Goal: Task Accomplishment & Management: Manage account settings

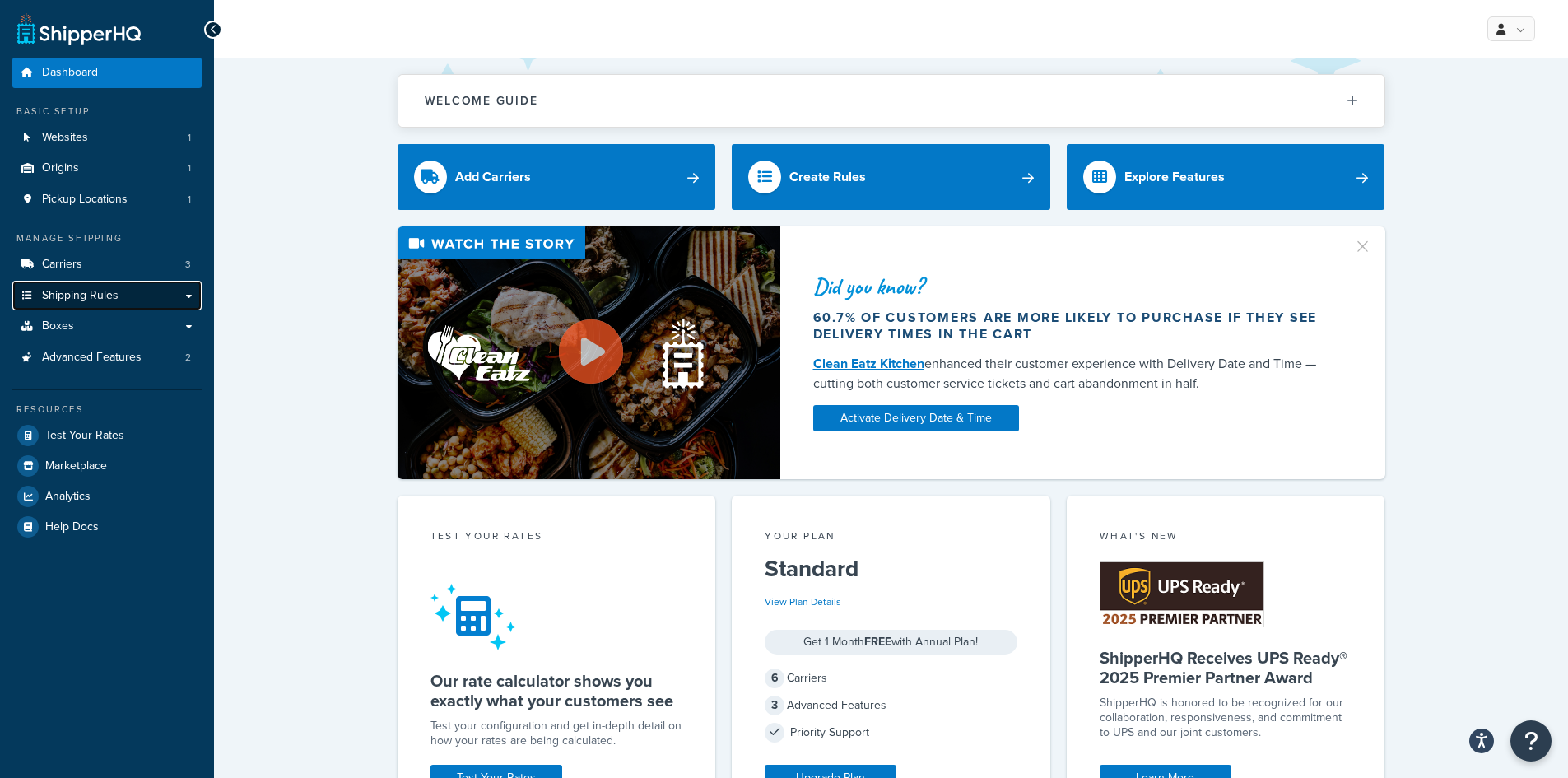
click at [164, 298] on link "Shipping Rules" at bounding box center [106, 297] width 189 height 31
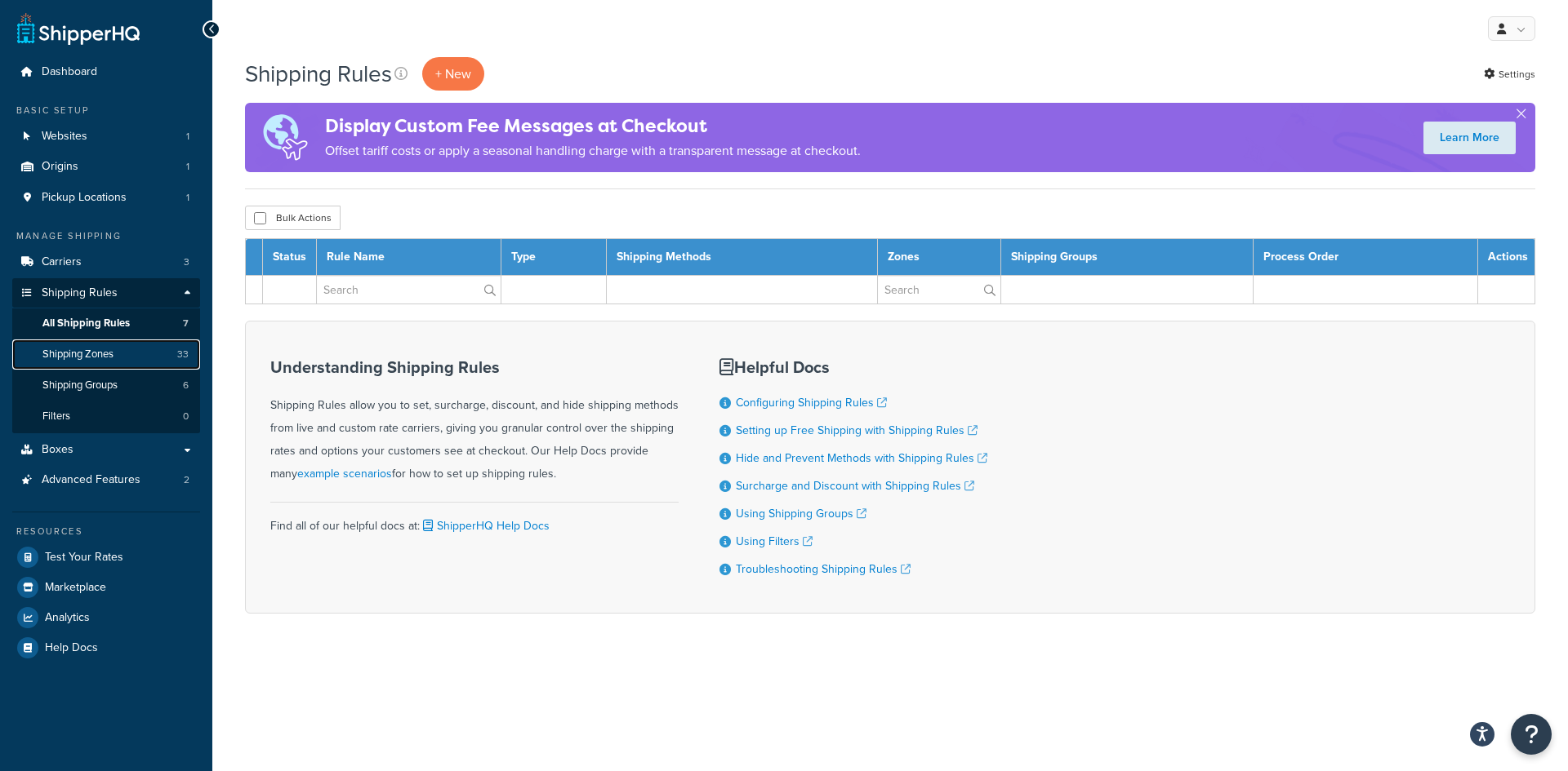
click at [133, 351] on link "Shipping Zones 33" at bounding box center [106, 355] width 188 height 30
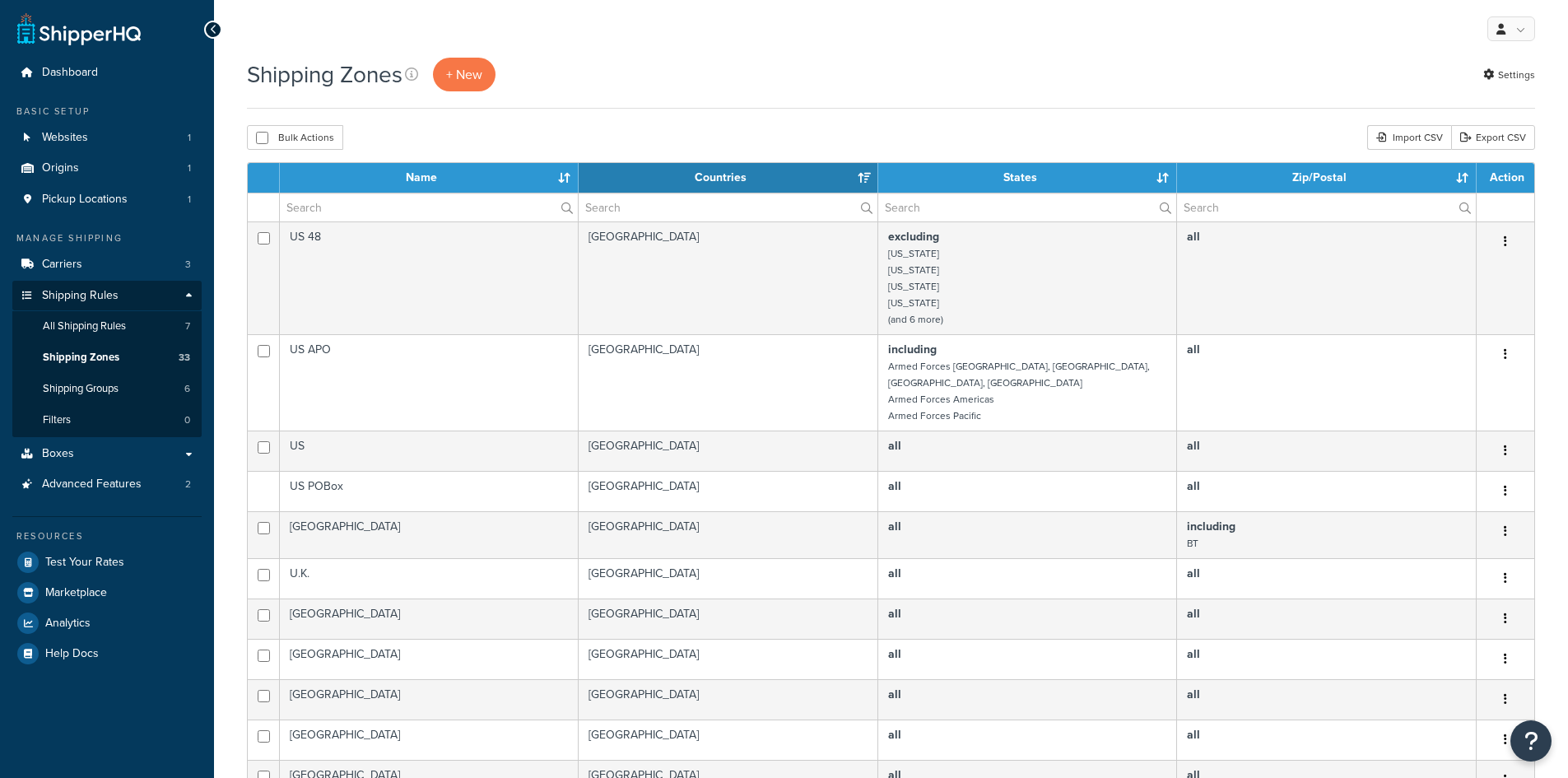
select select "15"
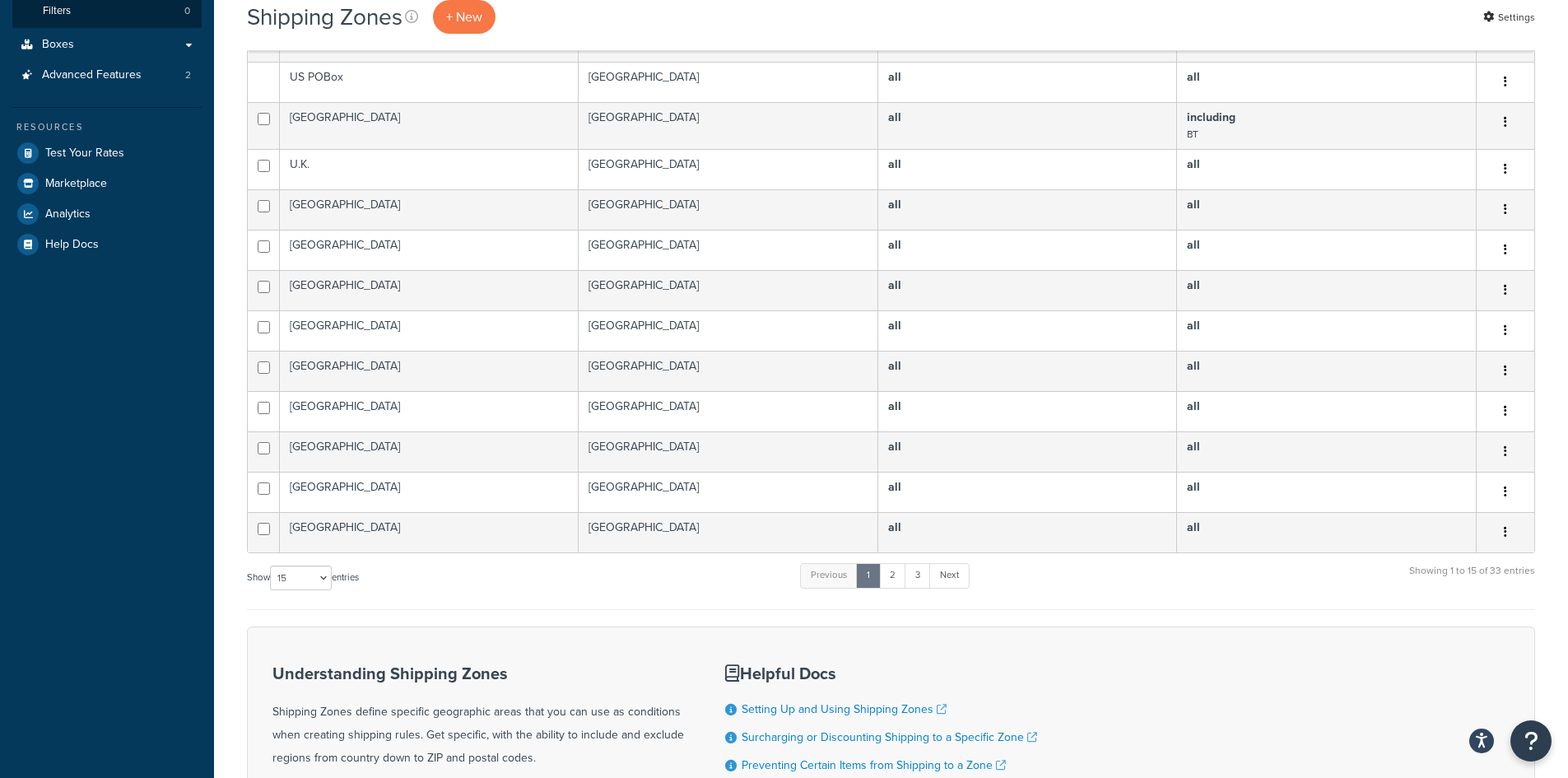
scroll to position [412, 0]
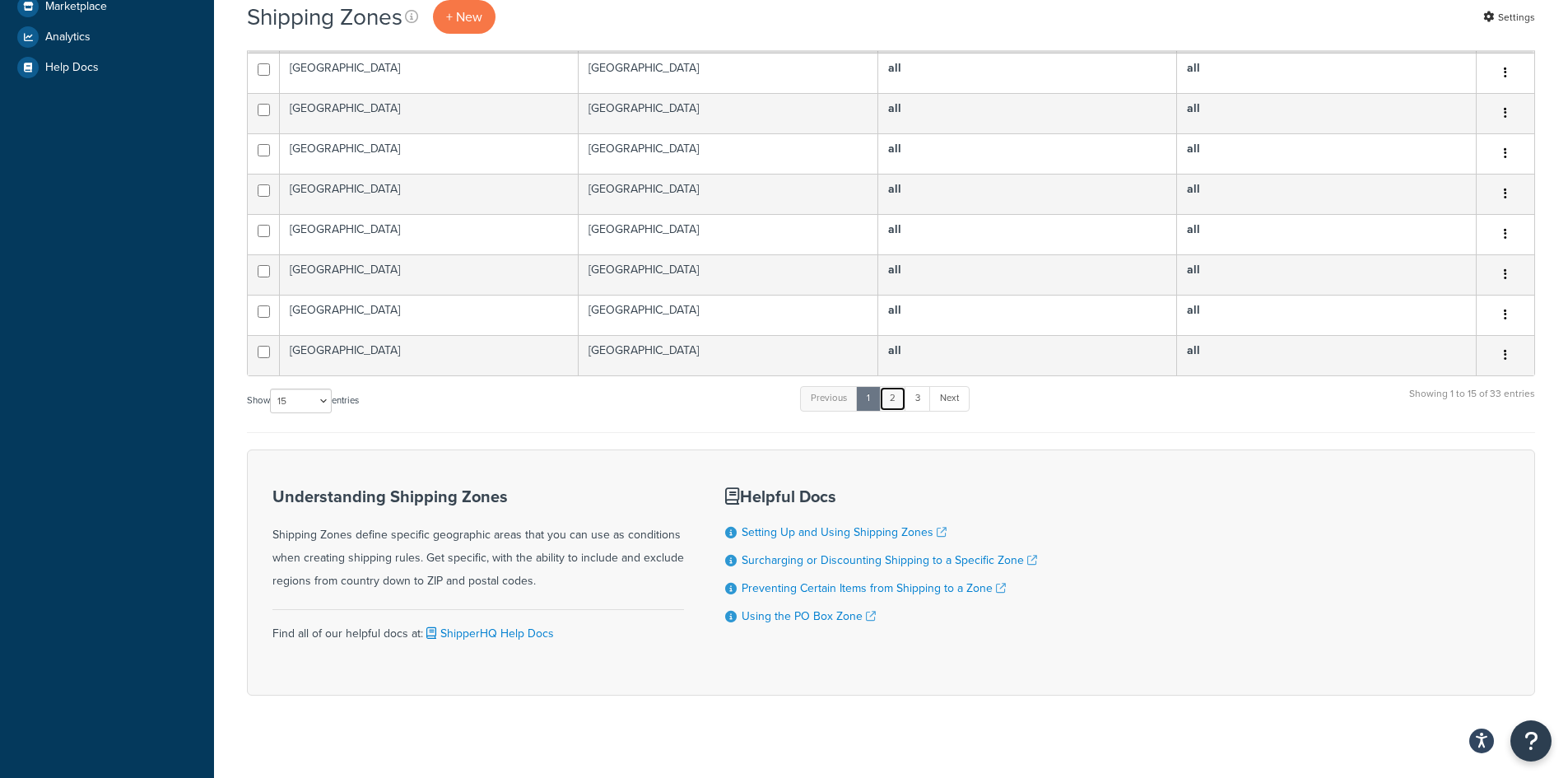
click at [900, 386] on link "2" at bounding box center [893, 398] width 27 height 25
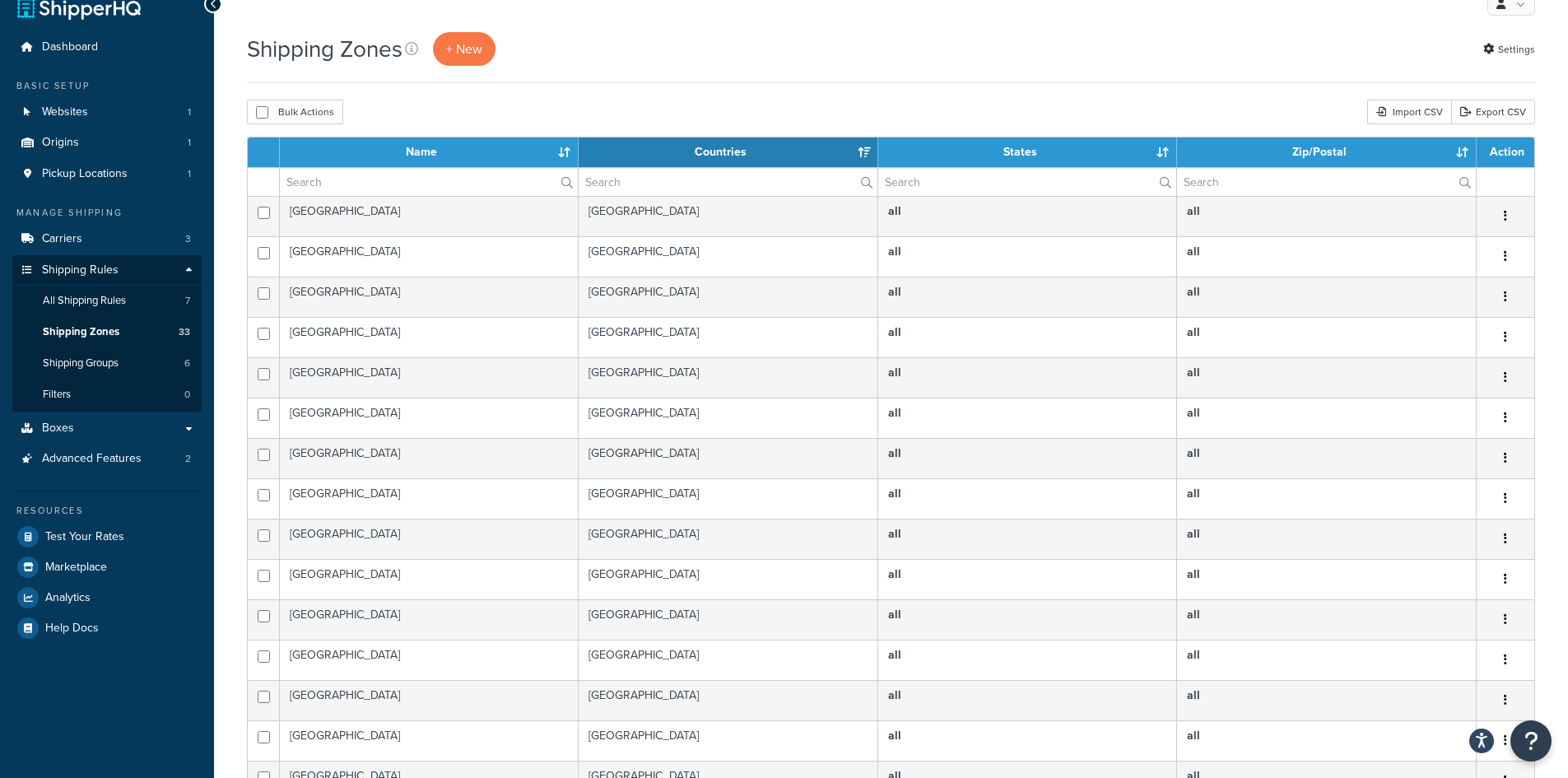
scroll to position [0, 0]
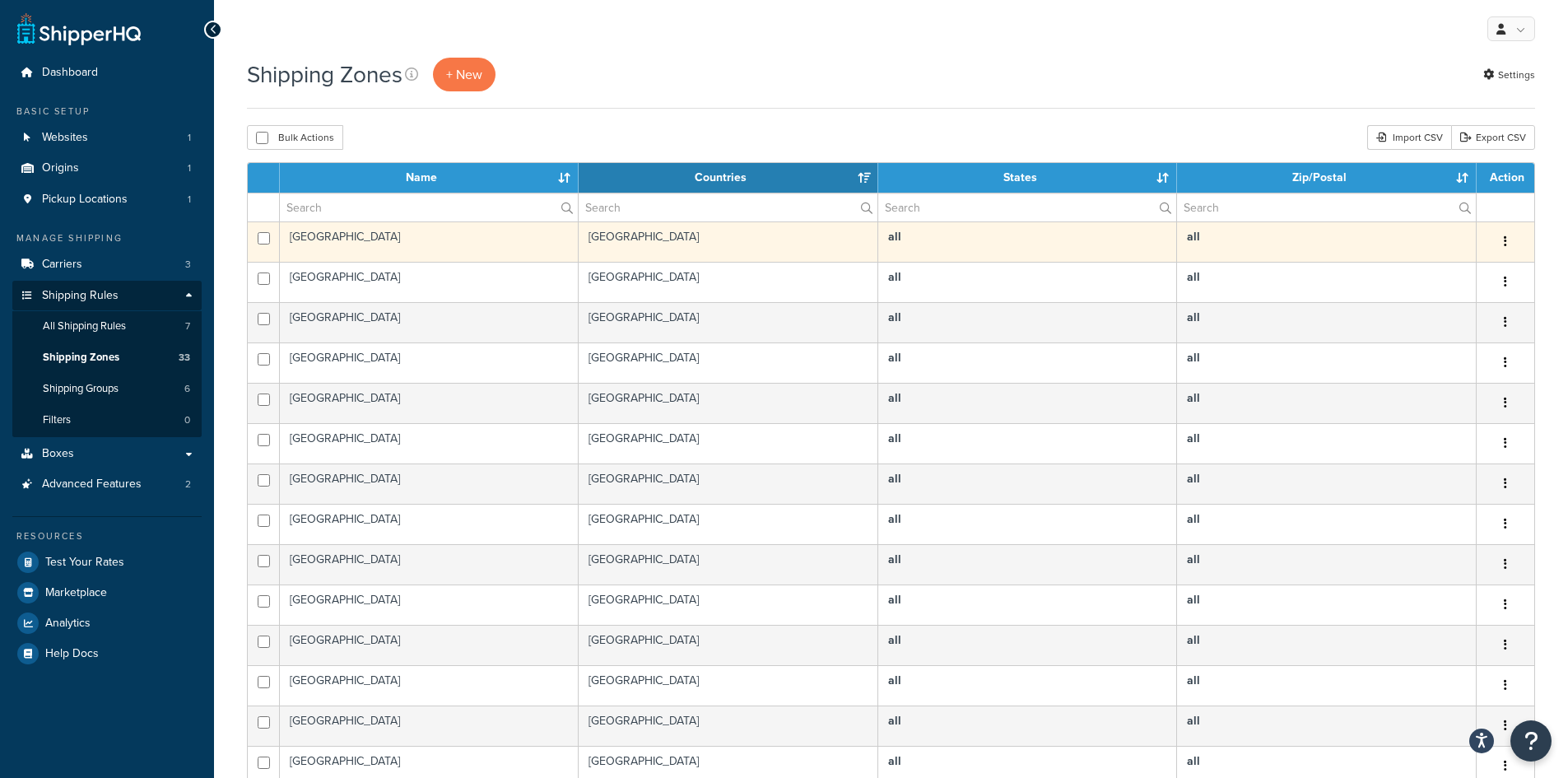
click at [1512, 245] on button "button" at bounding box center [1505, 242] width 23 height 26
click at [1433, 267] on link "Edit" at bounding box center [1439, 275] width 130 height 34
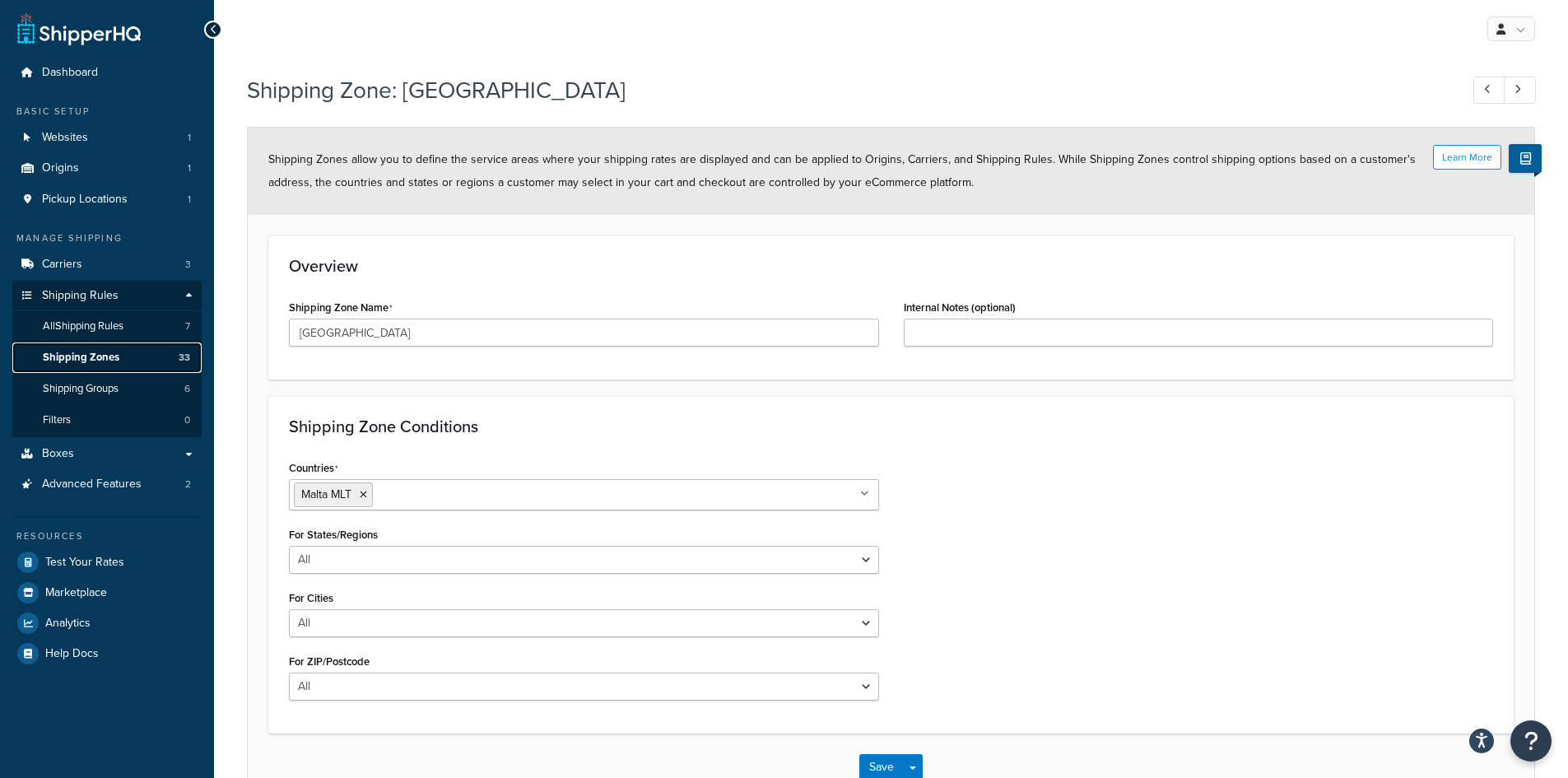
click at [84, 360] on span "Shipping Zones" at bounding box center [81, 358] width 77 height 14
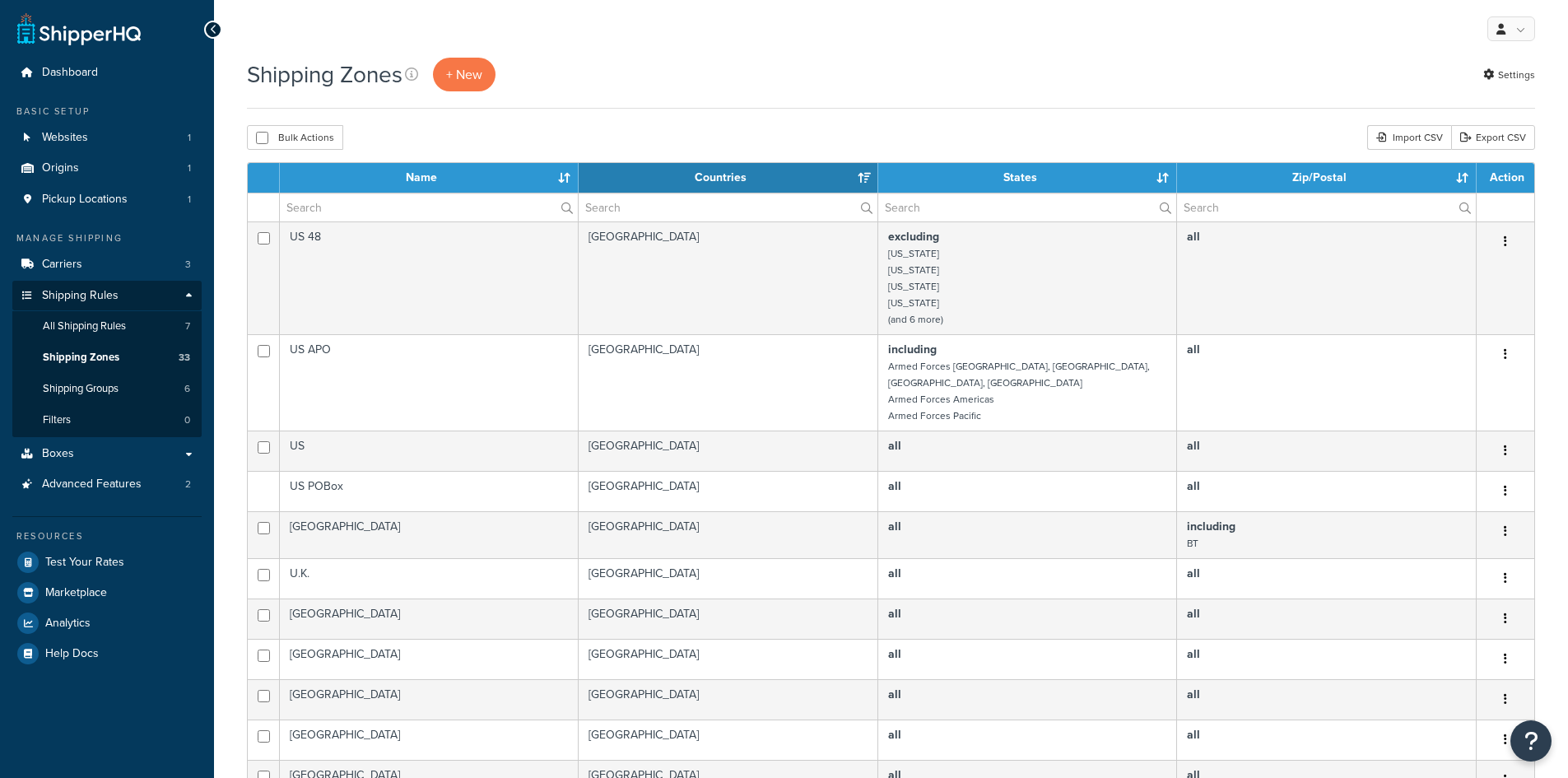
select select "15"
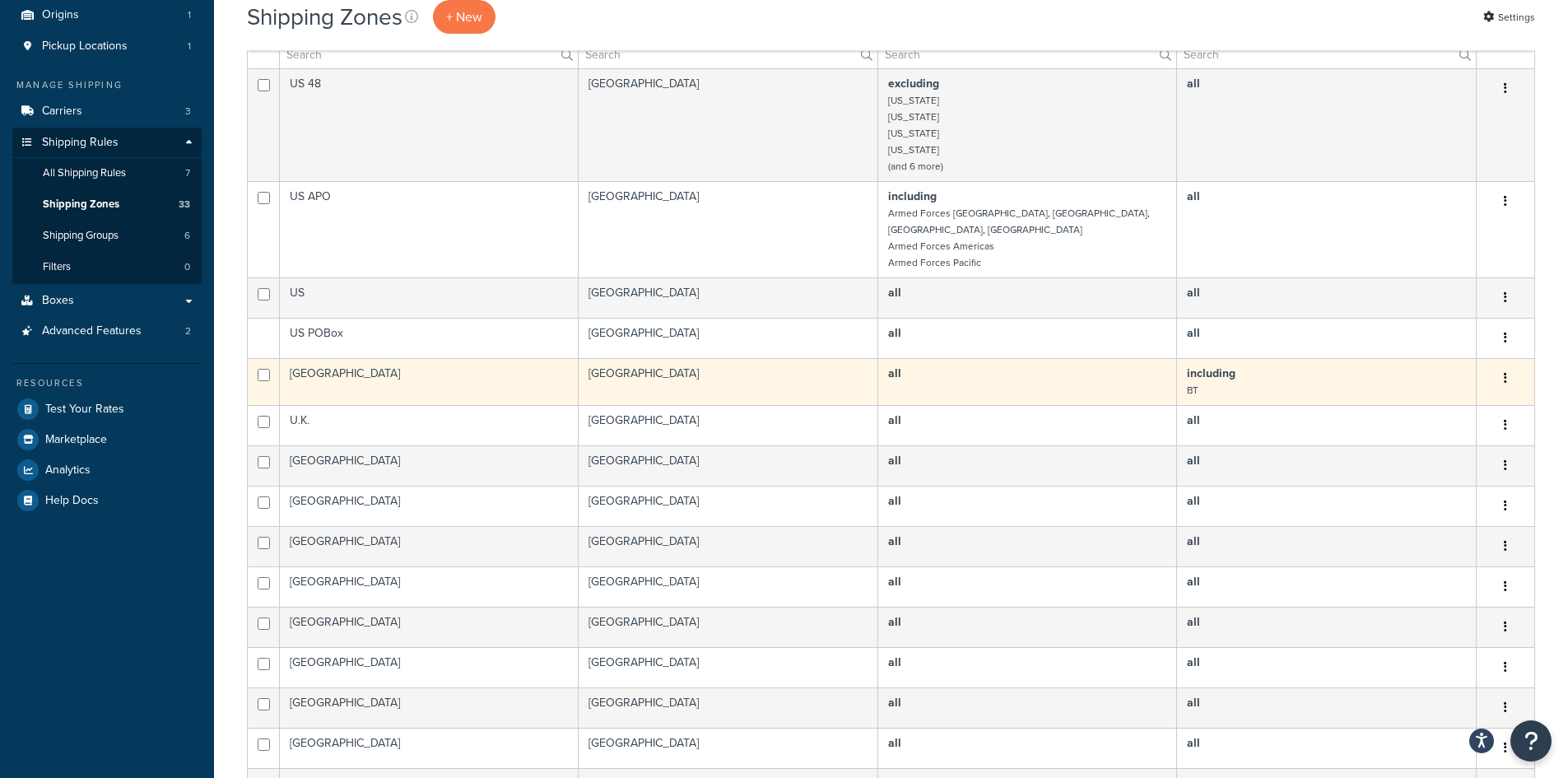
scroll to position [164, 0]
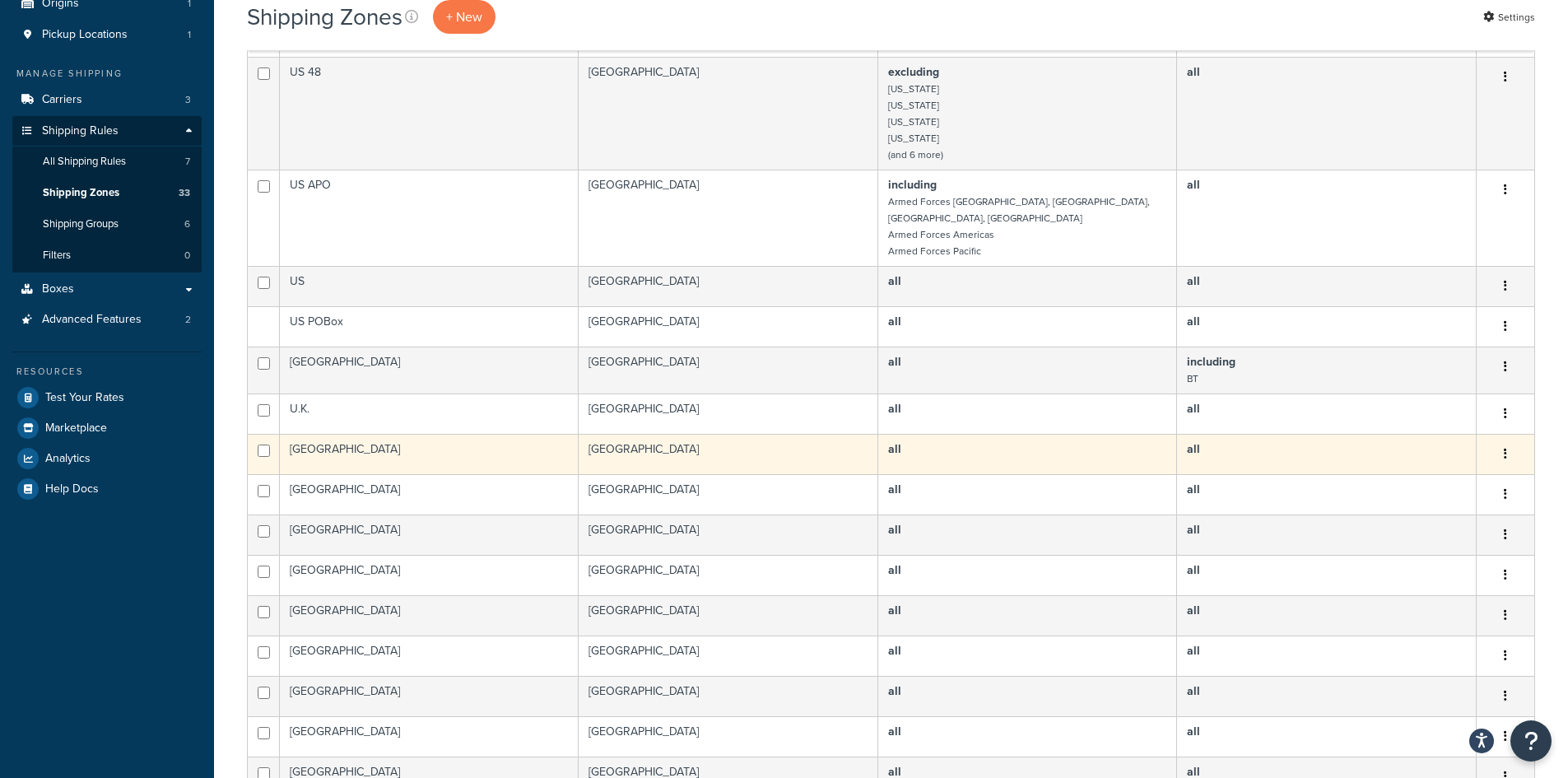
click at [332, 434] on td "Sweden" at bounding box center [429, 453] width 299 height 40
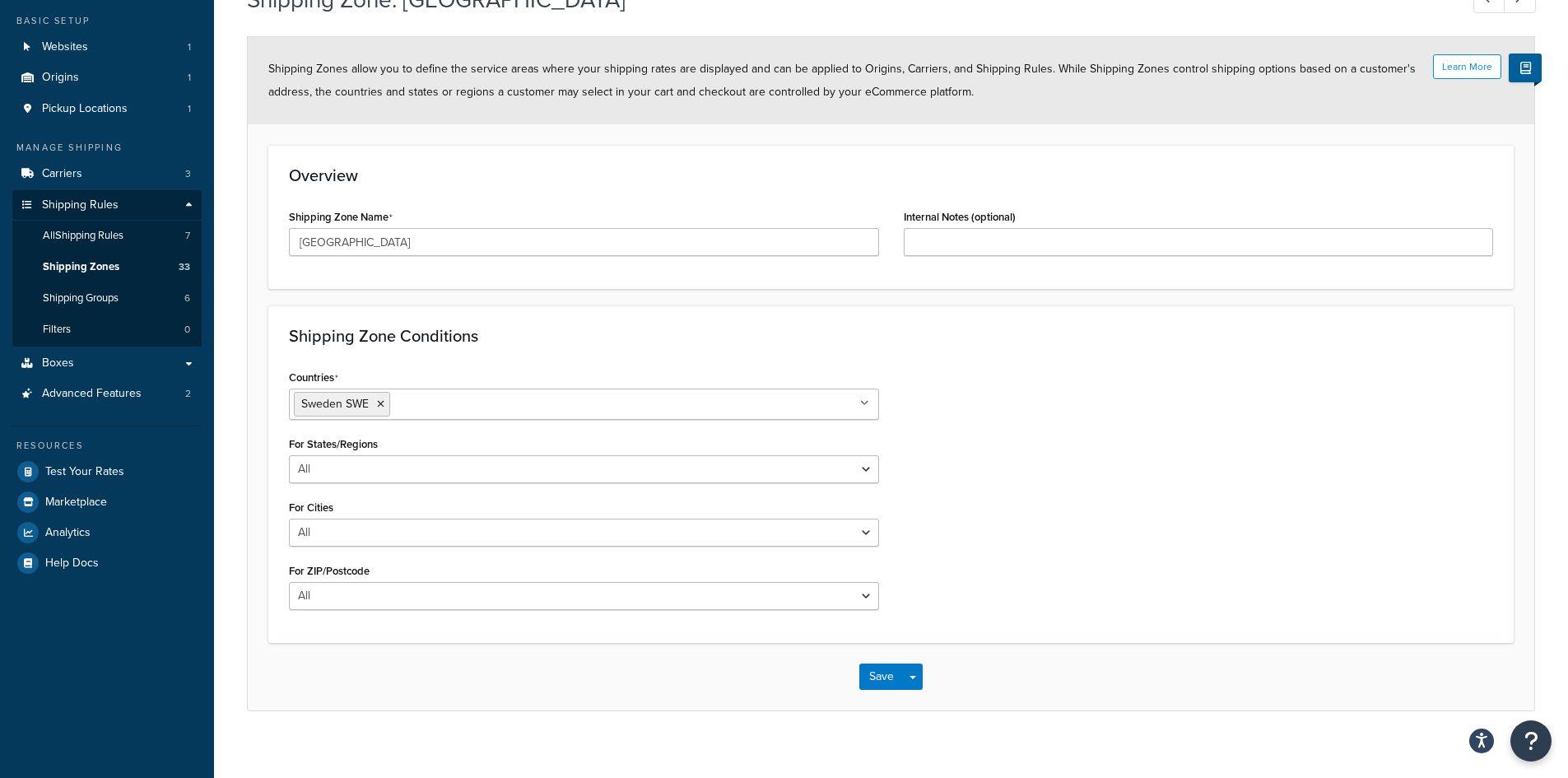
scroll to position [107, 0]
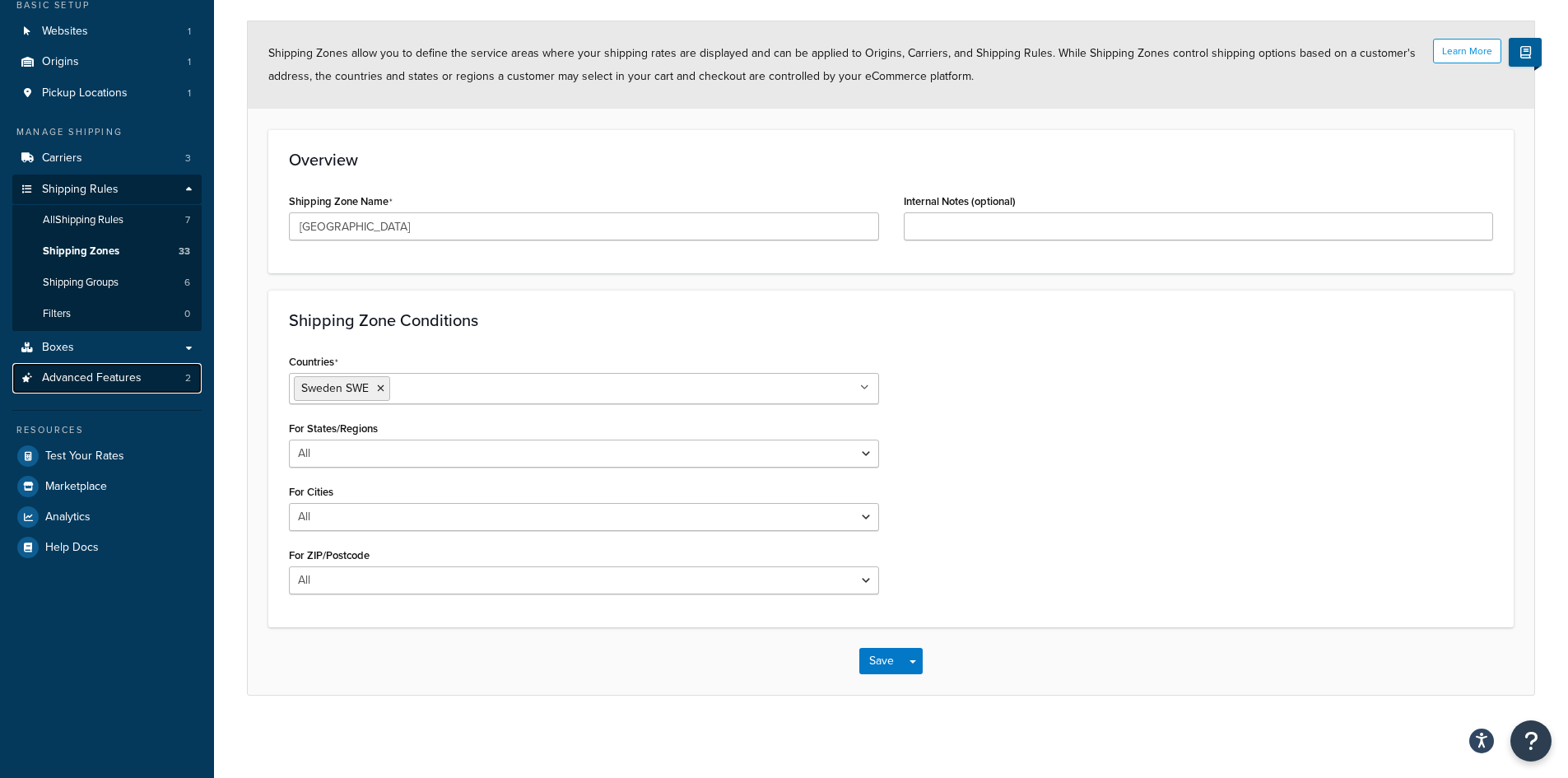
click at [103, 383] on span "Advanced Features" at bounding box center [91, 378] width 100 height 14
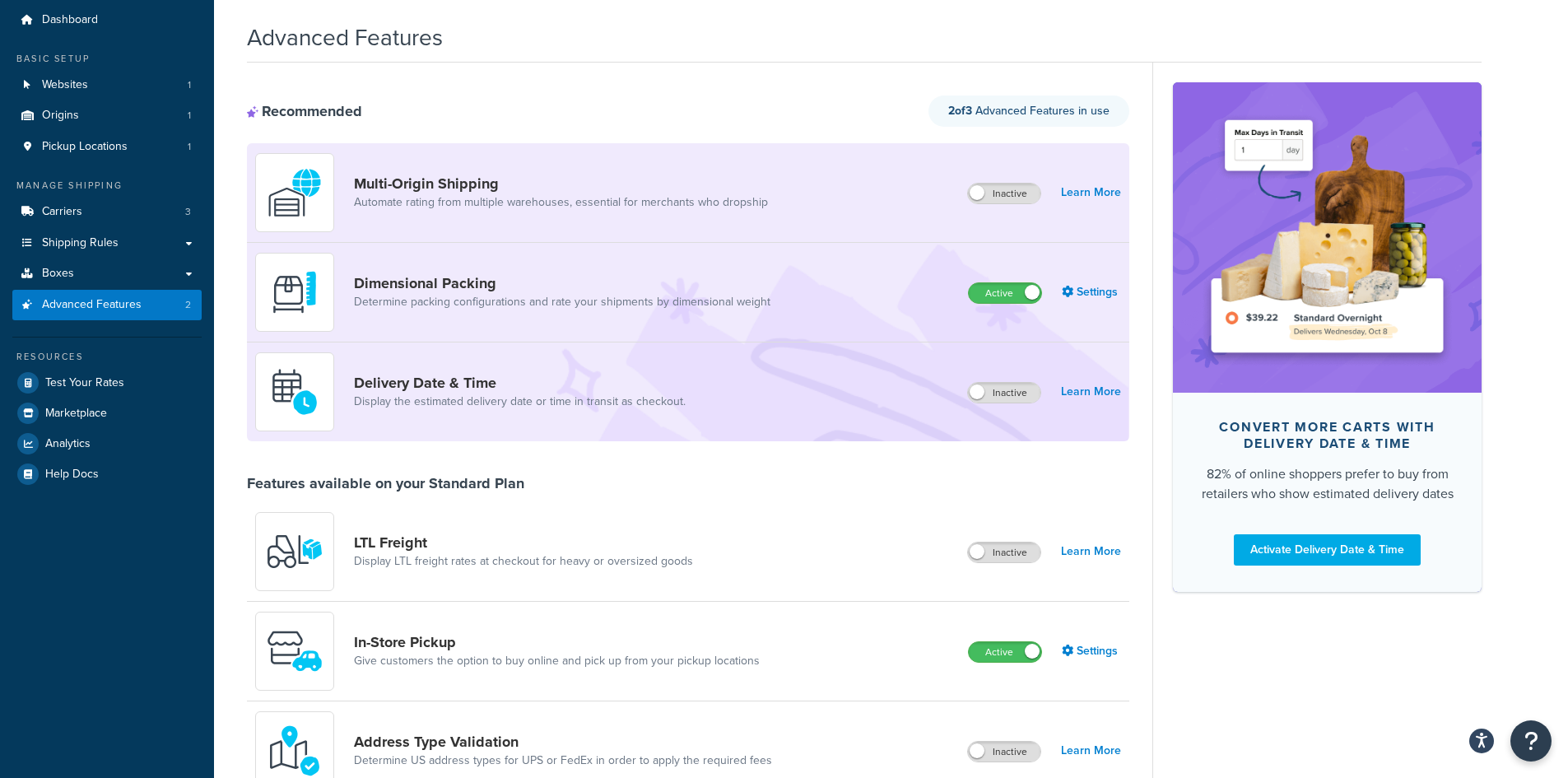
scroll to position [26, 0]
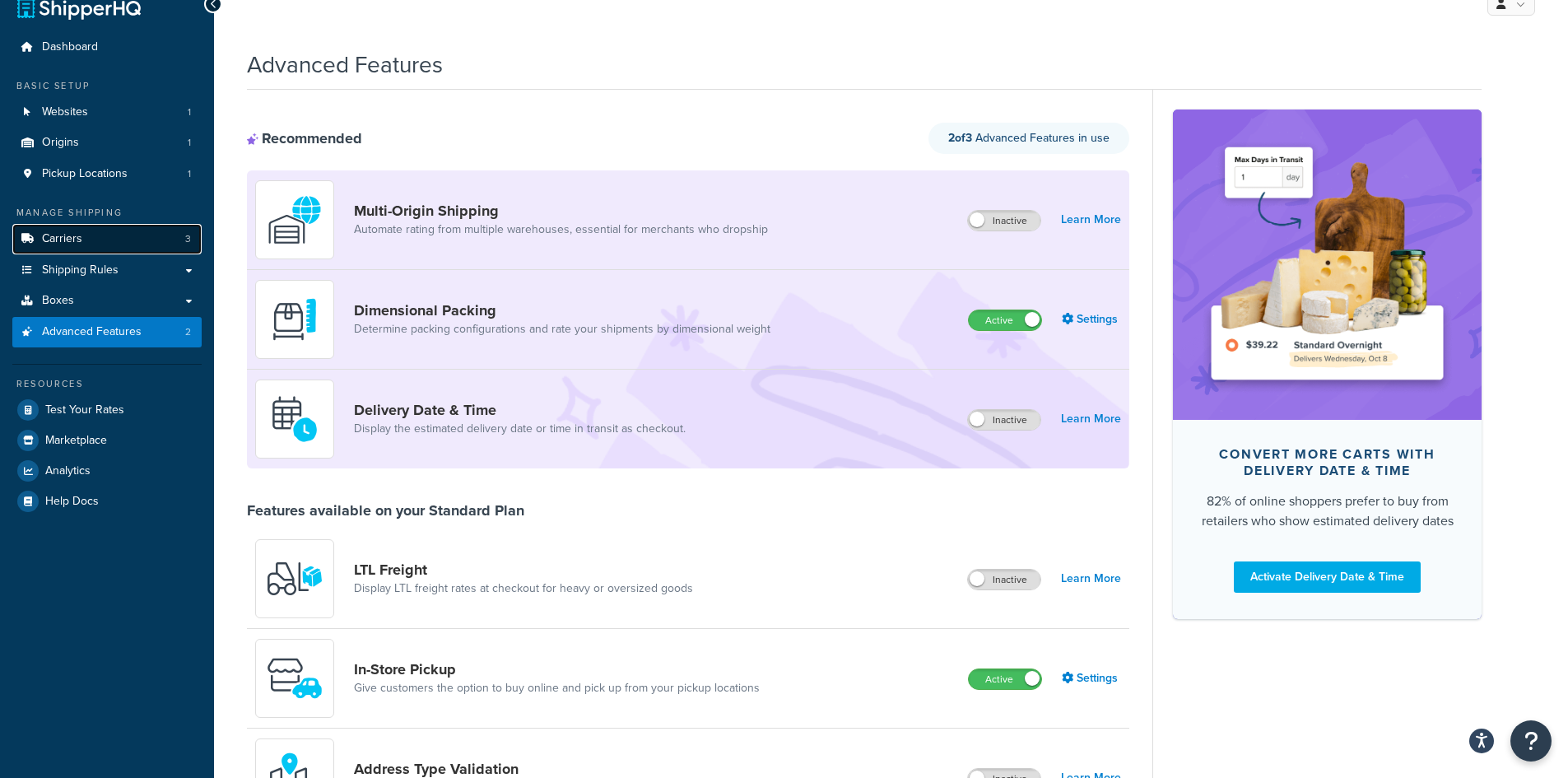
click at [118, 233] on link "Carriers 3" at bounding box center [106, 239] width 189 height 31
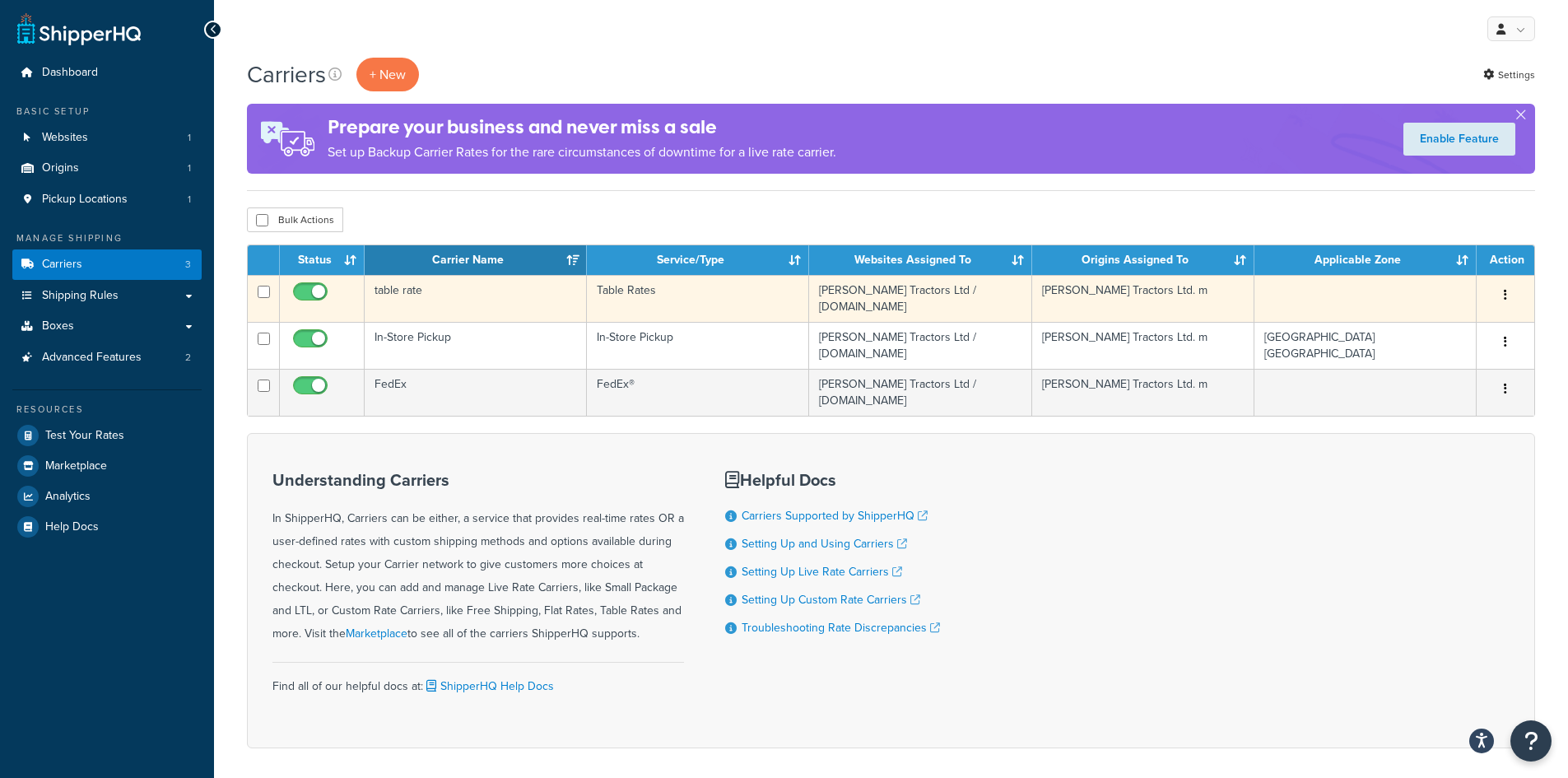
click at [1508, 297] on button "button" at bounding box center [1505, 296] width 23 height 26
click at [1434, 325] on link "Edit" at bounding box center [1439, 328] width 130 height 34
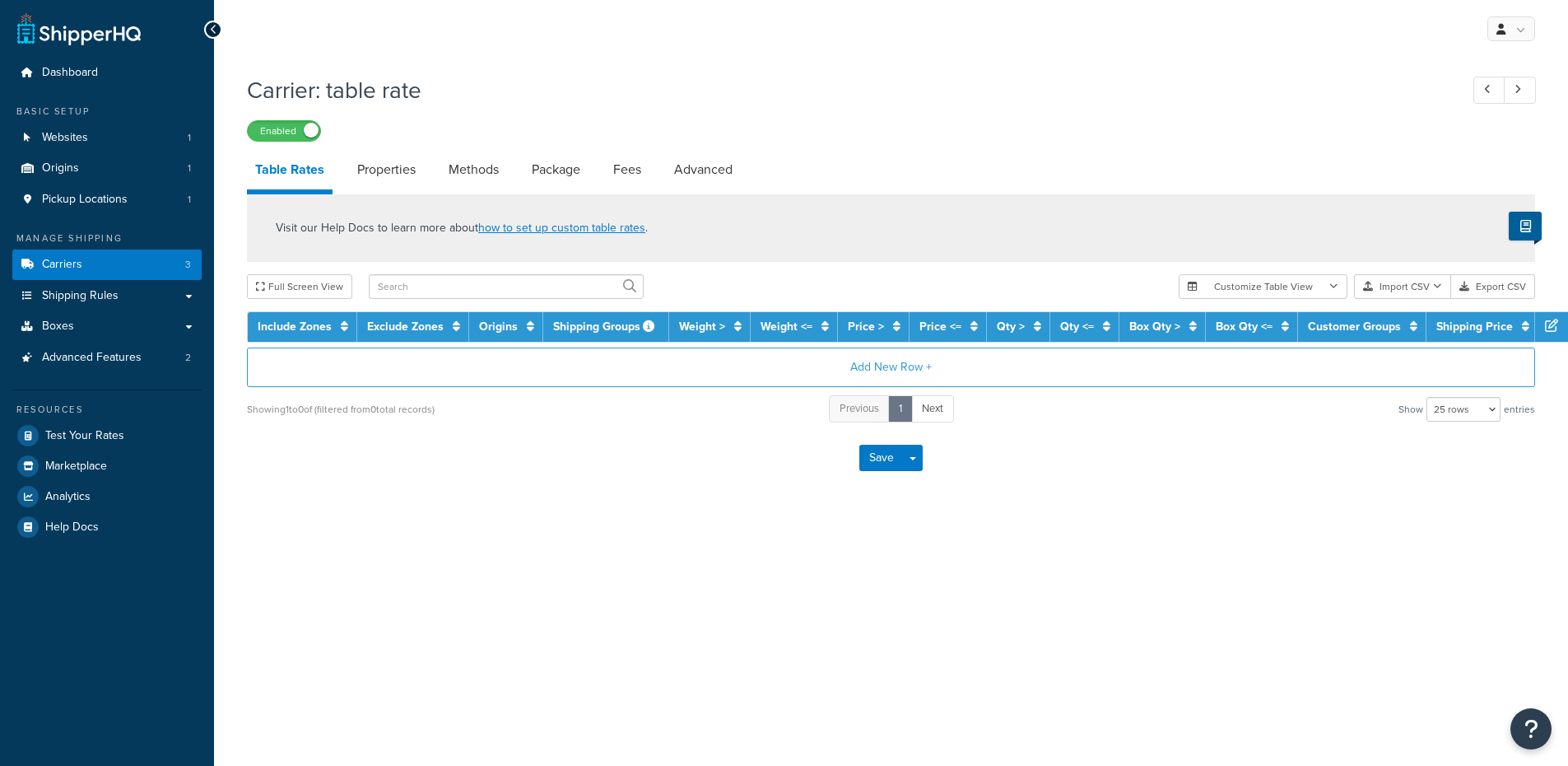
select select "25"
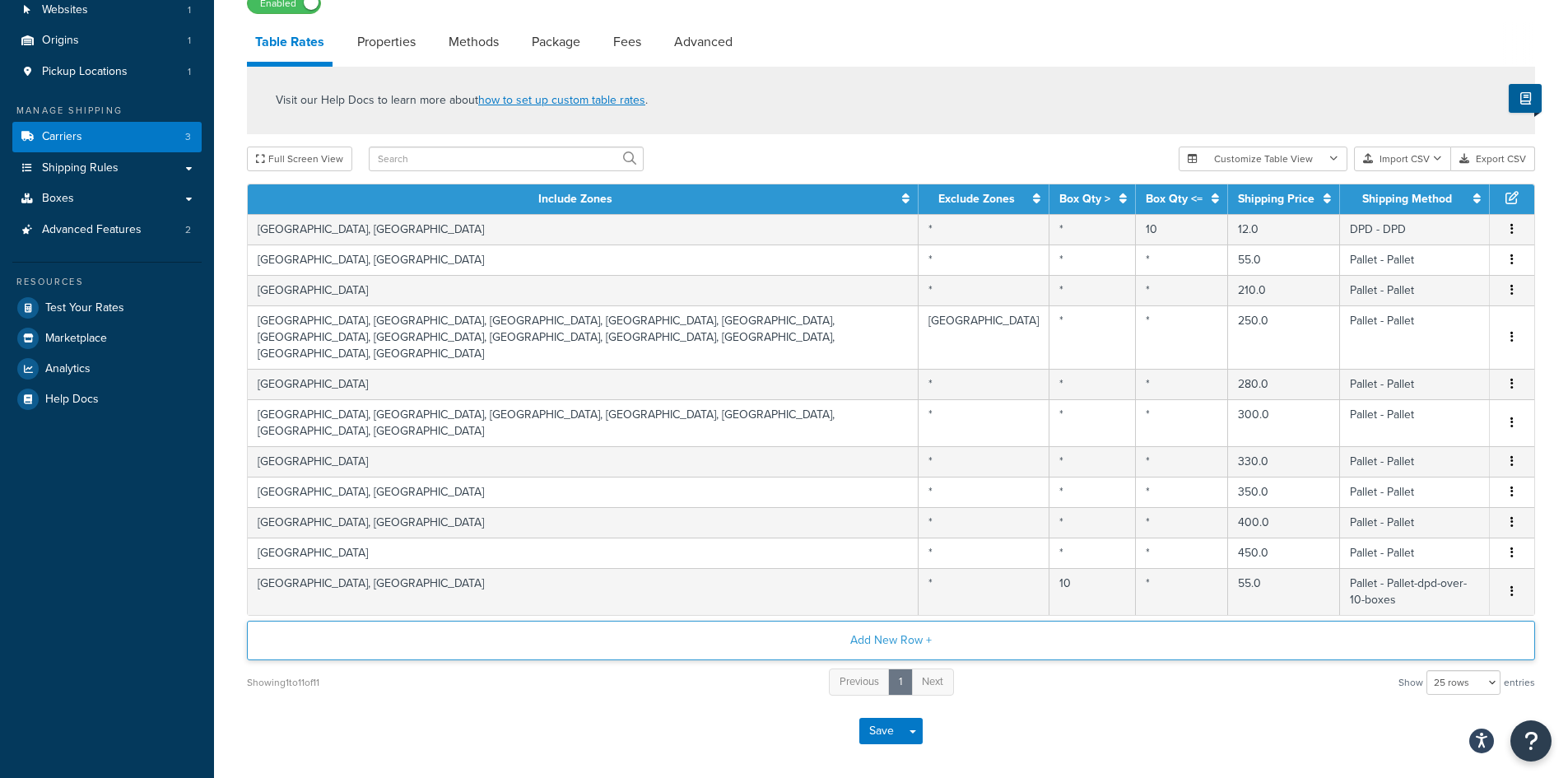
scroll to position [131, 0]
